Goal: Task Accomplishment & Management: Use online tool/utility

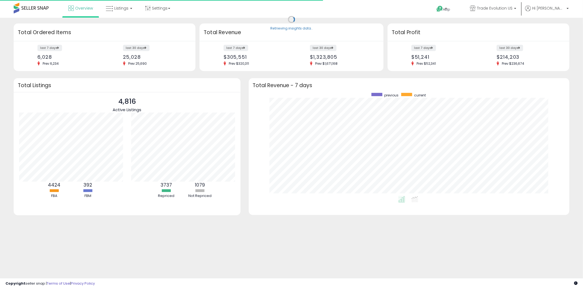
scroll to position [103, 310]
click at [117, 6] on span "Listings" at bounding box center [121, 7] width 14 height 5
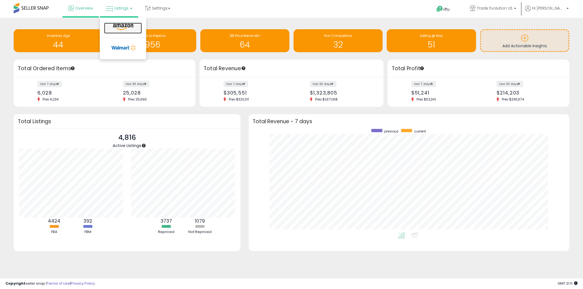
click at [118, 27] on icon at bounding box center [123, 26] width 24 height 7
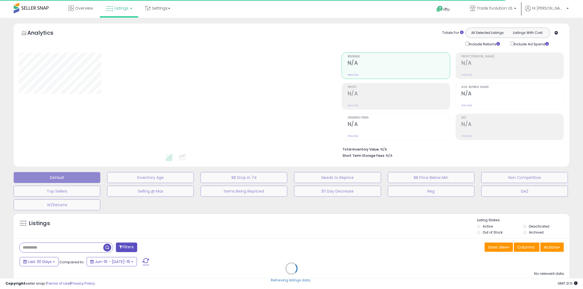
click at [50, 250] on div "Retrieving listings data.." at bounding box center [292, 272] width 564 height 125
click at [42, 250] on div "Retrieving listings data.." at bounding box center [292, 272] width 564 height 125
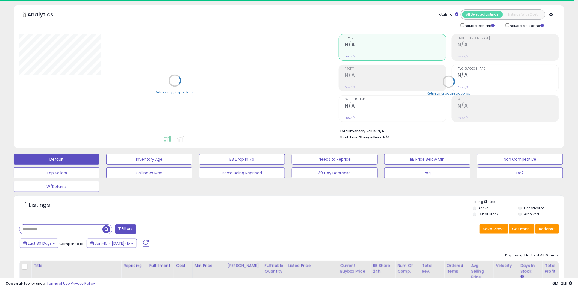
scroll to position [20, 0]
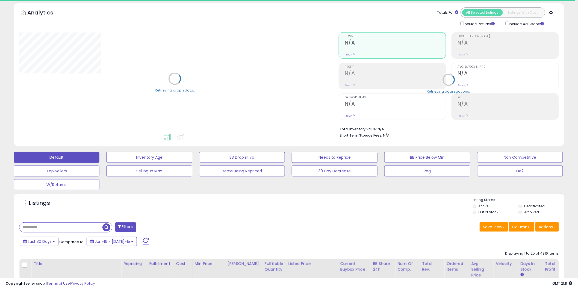
click at [37, 230] on input "text" at bounding box center [60, 228] width 83 height 10
type input "****"
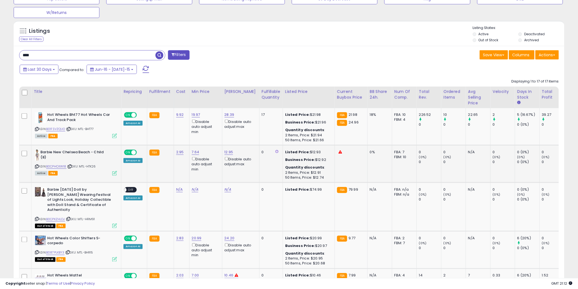
scroll to position [192, 0]
click at [261, 102] on th "Fulfillable Quantity" at bounding box center [270, 98] width 23 height 22
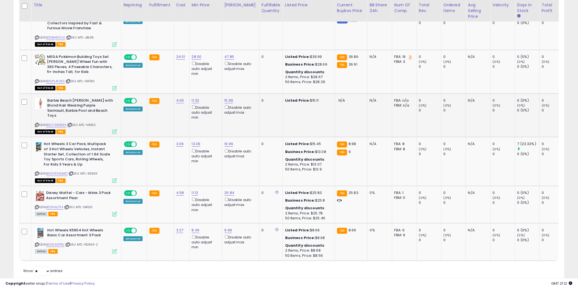
scroll to position [755, 0]
